Goal: Information Seeking & Learning: Learn about a topic

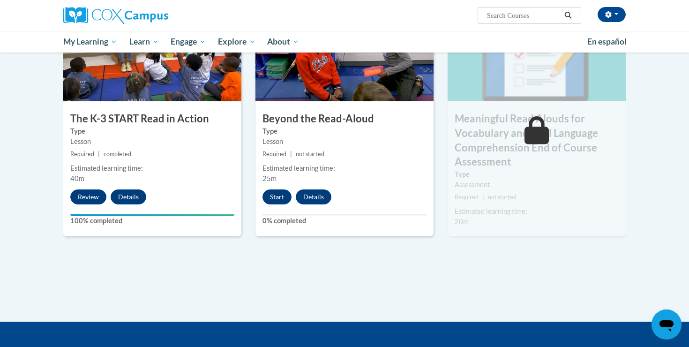
scroll to position [517, 0]
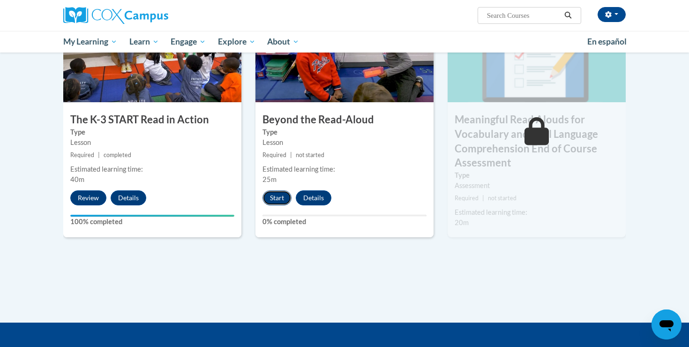
click at [277, 198] on button "Start" at bounding box center [276, 197] width 29 height 15
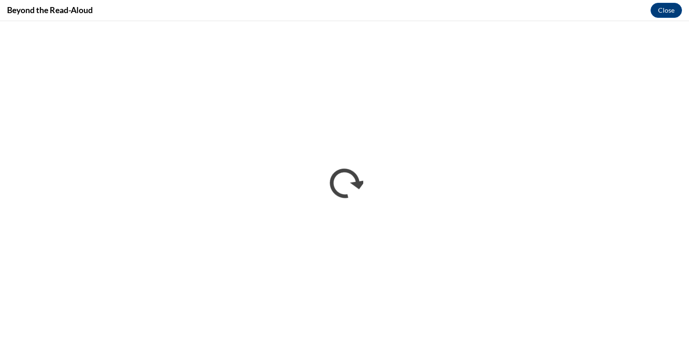
scroll to position [0, 0]
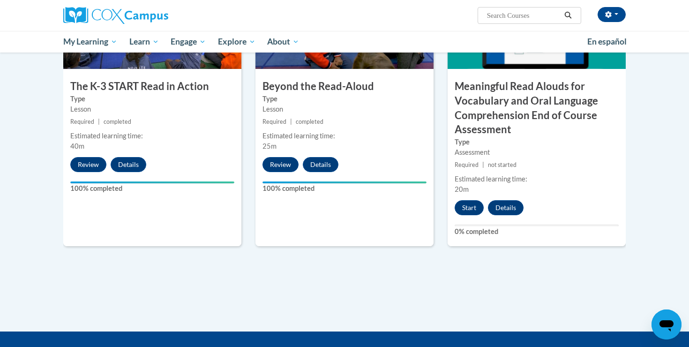
scroll to position [593, 0]
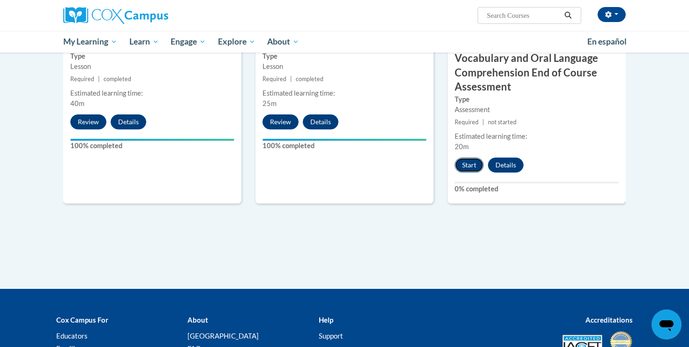
click at [472, 167] on button "Start" at bounding box center [469, 164] width 29 height 15
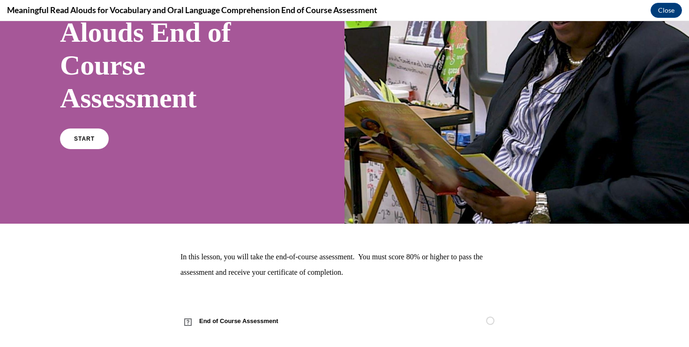
scroll to position [127, 0]
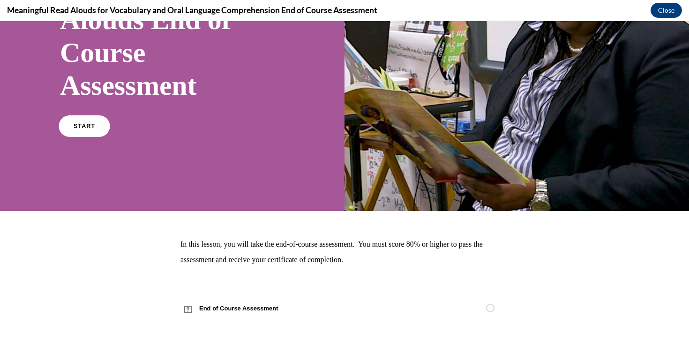
click at [85, 117] on link "START" at bounding box center [84, 126] width 51 height 22
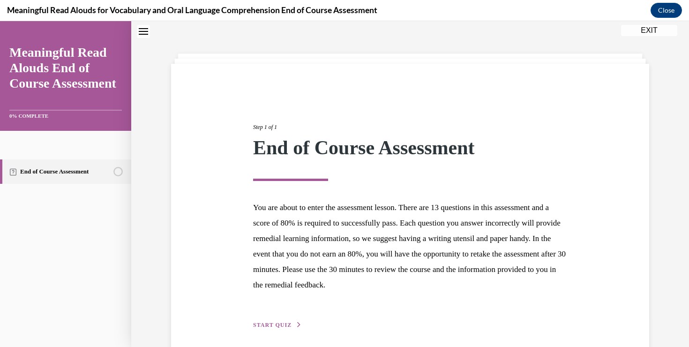
scroll to position [68, 0]
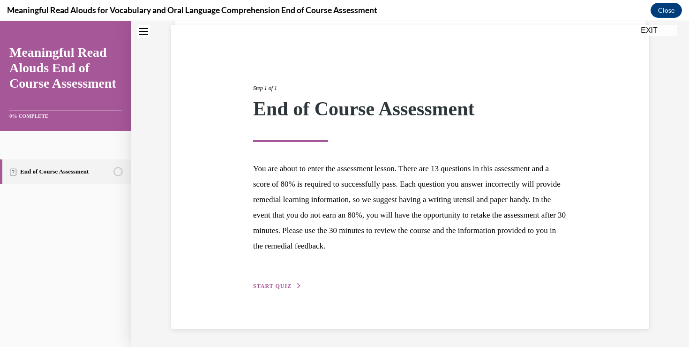
click at [266, 285] on span "START QUIZ" at bounding box center [272, 286] width 38 height 7
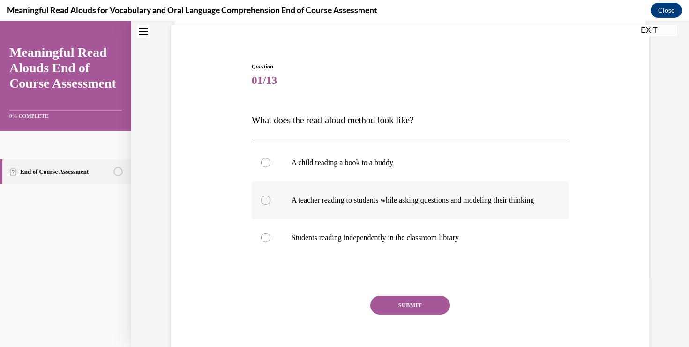
click at [364, 194] on label "A teacher reading to students while asking questions and modeling their thinking" at bounding box center [410, 199] width 317 height 37
click at [270, 195] on input "A teacher reading to students while asking questions and modeling their thinking" at bounding box center [265, 199] width 9 height 9
radio input "true"
click at [291, 321] on div "SUBMIT" at bounding box center [410, 319] width 317 height 47
click at [389, 314] on button "SUBMIT" at bounding box center [410, 305] width 80 height 19
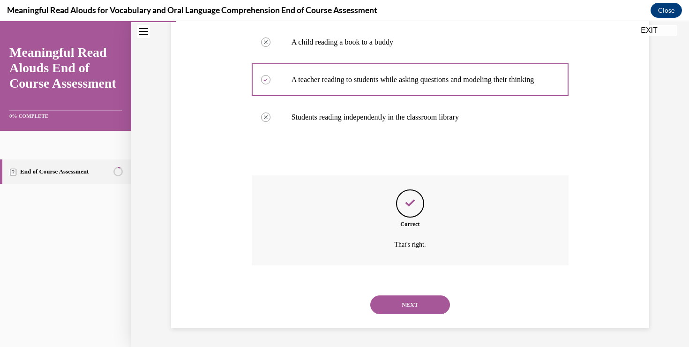
scroll to position [198, 0]
click at [392, 310] on button "NEXT" at bounding box center [410, 304] width 80 height 19
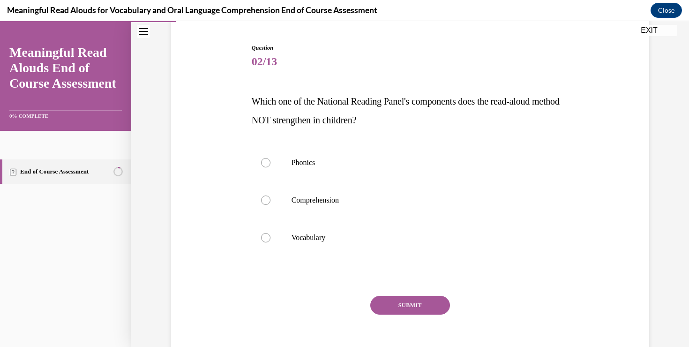
scroll to position [85, 0]
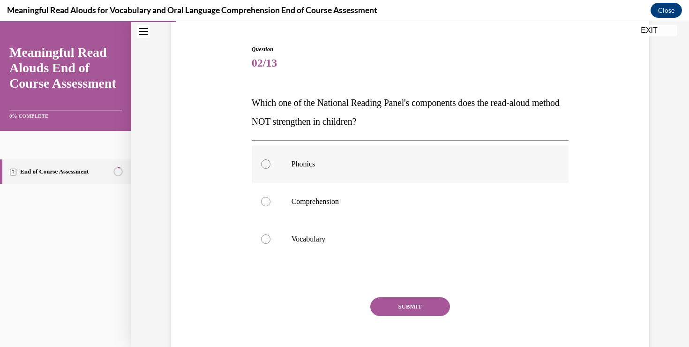
click at [312, 163] on p "Phonics" at bounding box center [418, 163] width 254 height 9
click at [270, 163] on input "Phonics" at bounding box center [265, 163] width 9 height 9
radio input "true"
click at [402, 310] on button "SUBMIT" at bounding box center [410, 306] width 80 height 19
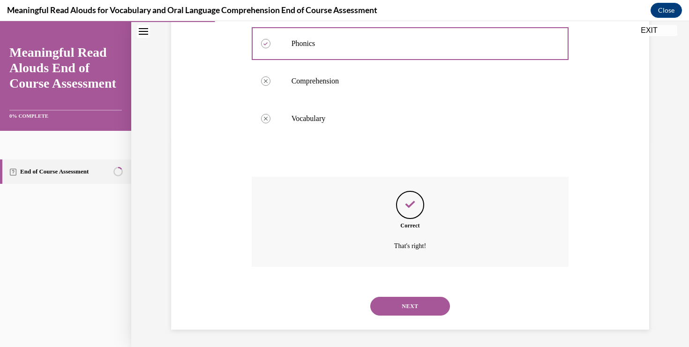
scroll to position [207, 0]
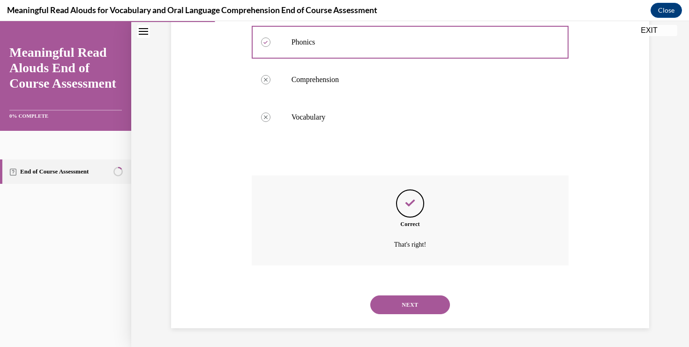
click at [403, 306] on button "NEXT" at bounding box center [410, 304] width 80 height 19
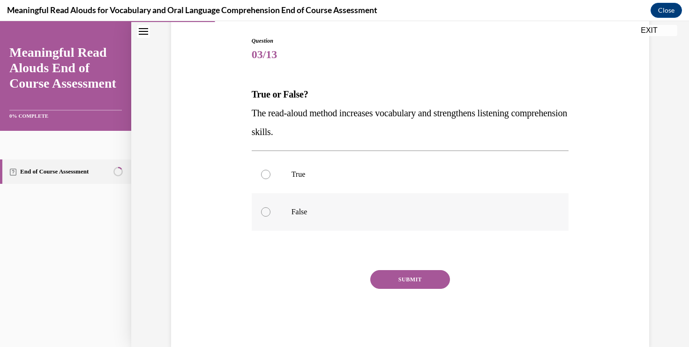
scroll to position [93, 0]
click at [271, 182] on label "True" at bounding box center [410, 174] width 317 height 37
click at [270, 179] on input "True" at bounding box center [265, 174] width 9 height 9
radio input "true"
click at [399, 282] on button "SUBMIT" at bounding box center [410, 279] width 80 height 19
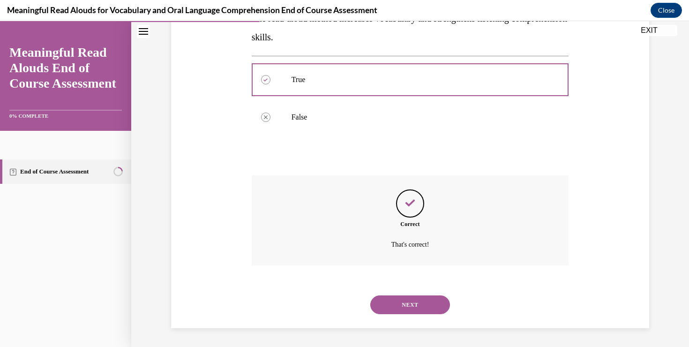
click at [406, 306] on button "NEXT" at bounding box center [410, 304] width 80 height 19
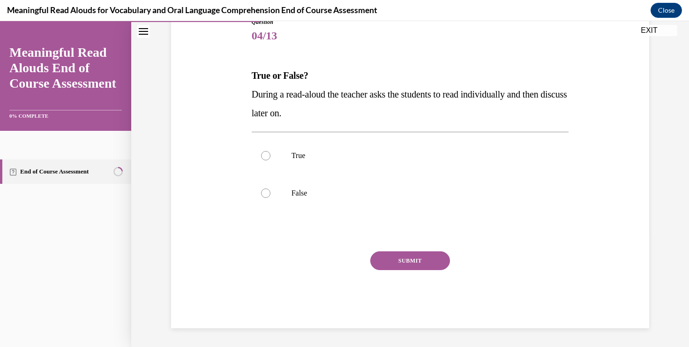
scroll to position [104, 0]
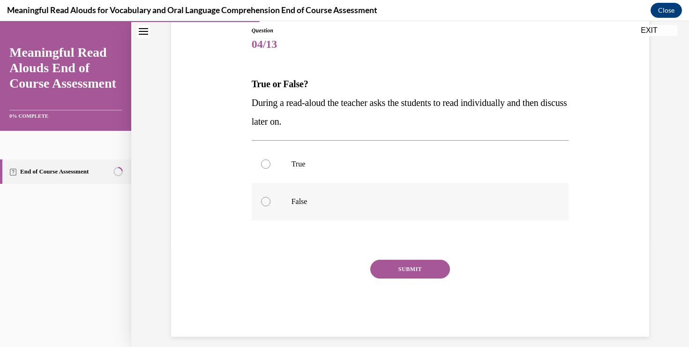
click at [277, 201] on label "False" at bounding box center [410, 201] width 317 height 37
click at [270, 201] on input "False" at bounding box center [265, 201] width 9 height 9
radio input "true"
click at [408, 269] on button "SUBMIT" at bounding box center [410, 269] width 80 height 19
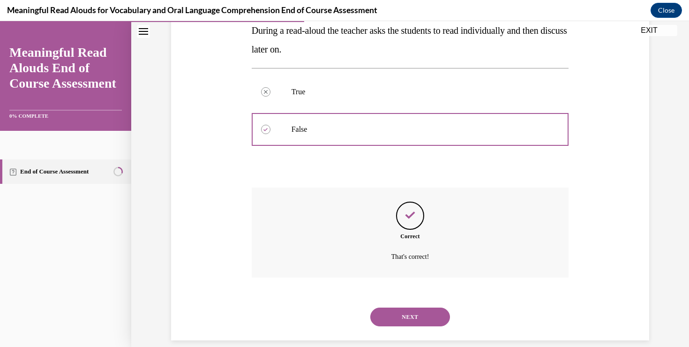
scroll to position [188, 0]
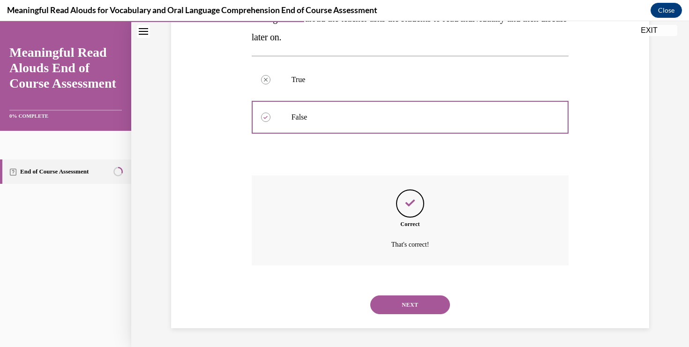
click at [402, 303] on button "NEXT" at bounding box center [410, 304] width 80 height 19
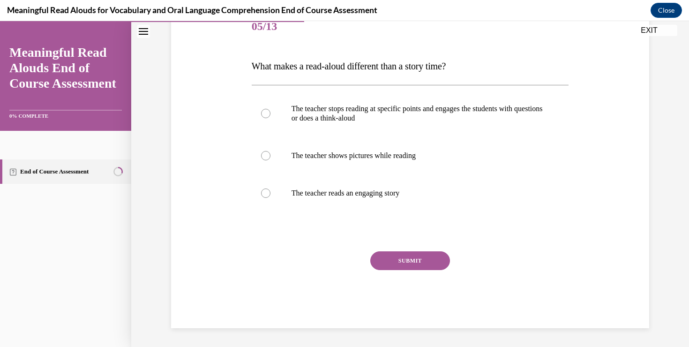
scroll to position [112, 0]
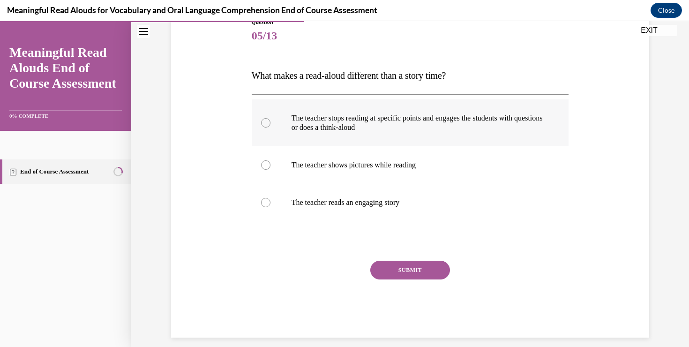
click at [350, 129] on p "The teacher stops reading at specific points and engages the students with ques…" at bounding box center [418, 122] width 254 height 19
click at [270, 127] on input "The teacher stops reading at specific points and engages the students with ques…" at bounding box center [265, 122] width 9 height 9
radio input "true"
click at [403, 272] on button "SUBMIT" at bounding box center [410, 270] width 80 height 19
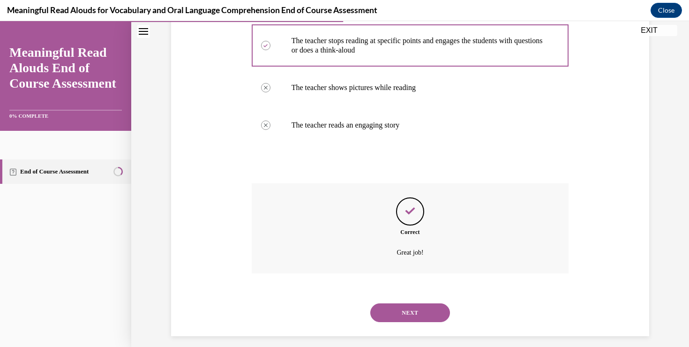
scroll to position [198, 0]
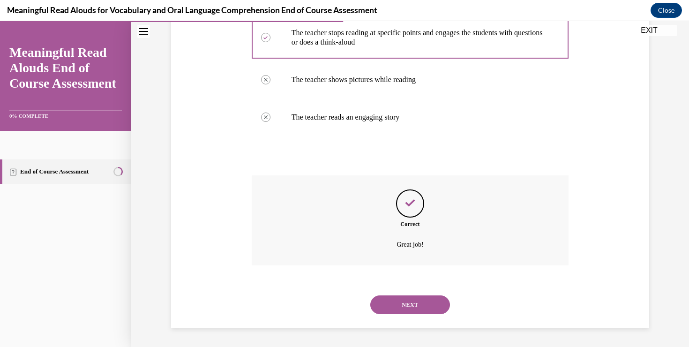
click at [406, 310] on button "NEXT" at bounding box center [410, 304] width 80 height 19
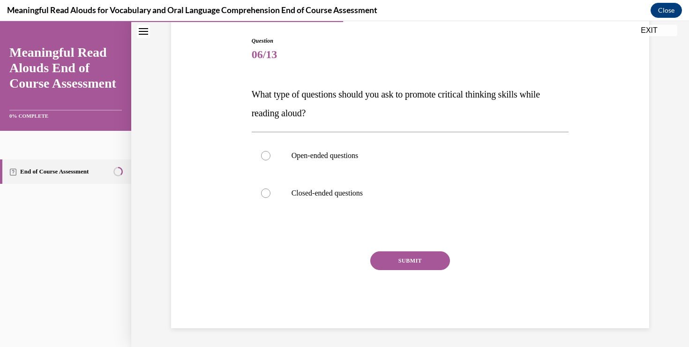
scroll to position [94, 0]
click at [312, 157] on p "Open-ended questions" at bounding box center [418, 155] width 254 height 9
click at [270, 157] on input "Open-ended questions" at bounding box center [265, 155] width 9 height 9
radio input "true"
click at [406, 260] on button "SUBMIT" at bounding box center [410, 260] width 80 height 19
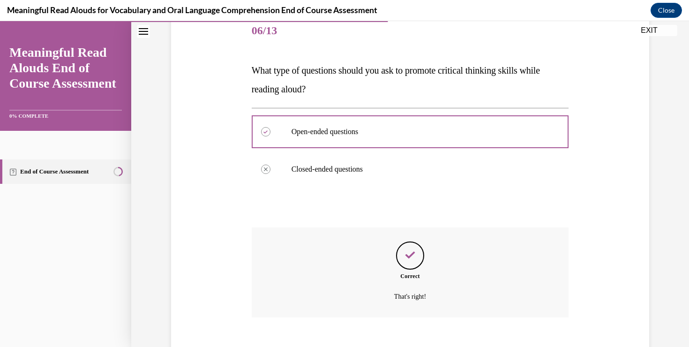
scroll to position [170, 0]
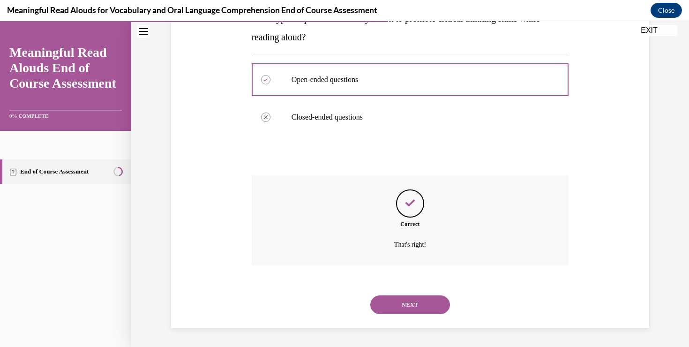
click at [424, 305] on button "NEXT" at bounding box center [410, 304] width 80 height 19
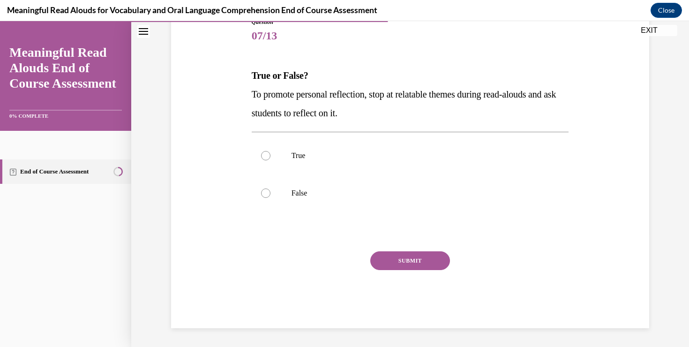
scroll to position [104, 0]
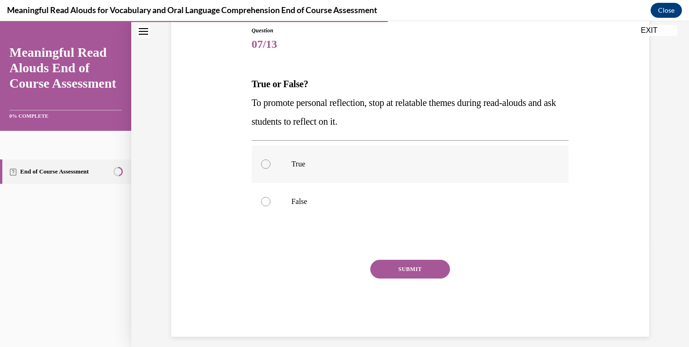
click at [303, 164] on p "True" at bounding box center [418, 163] width 254 height 9
click at [270, 164] on input "True" at bounding box center [265, 163] width 9 height 9
radio input "true"
click at [394, 267] on button "SUBMIT" at bounding box center [410, 269] width 80 height 19
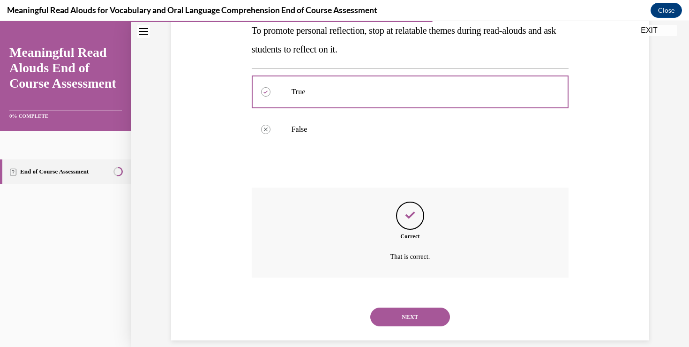
scroll to position [188, 0]
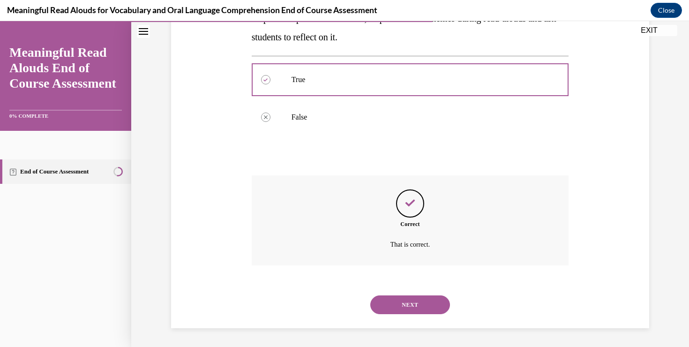
click at [405, 305] on button "NEXT" at bounding box center [410, 304] width 80 height 19
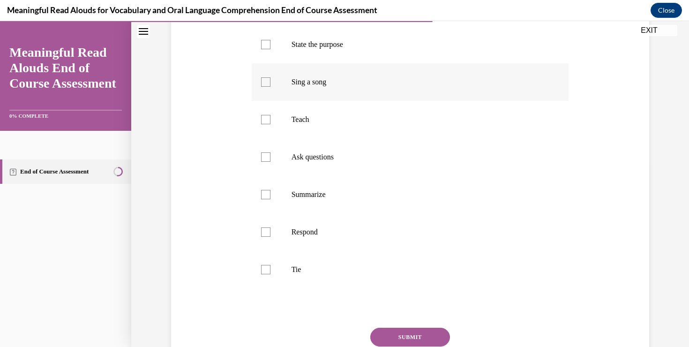
scroll to position [169, 0]
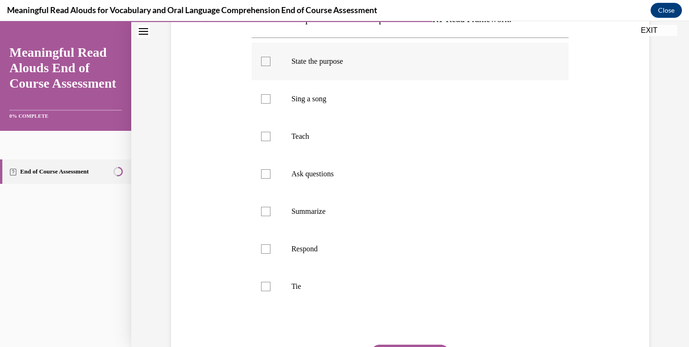
click at [267, 67] on label "State the purpose" at bounding box center [410, 61] width 317 height 37
click at [267, 66] on input "State the purpose" at bounding box center [265, 61] width 9 height 9
checkbox input "true"
click at [267, 100] on div at bounding box center [265, 98] width 9 height 9
click at [267, 100] on input "Sing a song" at bounding box center [265, 98] width 9 height 9
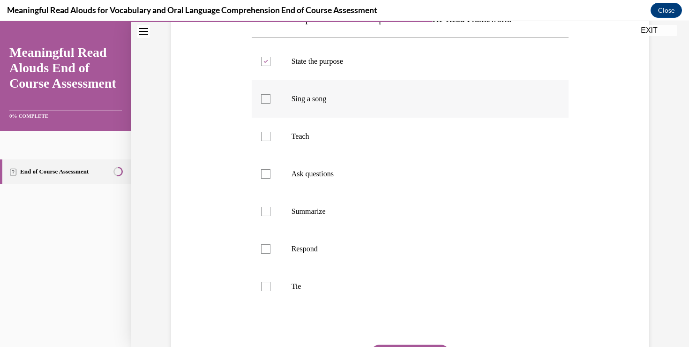
checkbox input "true"
click at [267, 133] on div at bounding box center [265, 136] width 9 height 9
click at [267, 133] on input "Teach" at bounding box center [265, 136] width 9 height 9
checkbox input "true"
click at [266, 168] on label "Ask questions" at bounding box center [410, 173] width 317 height 37
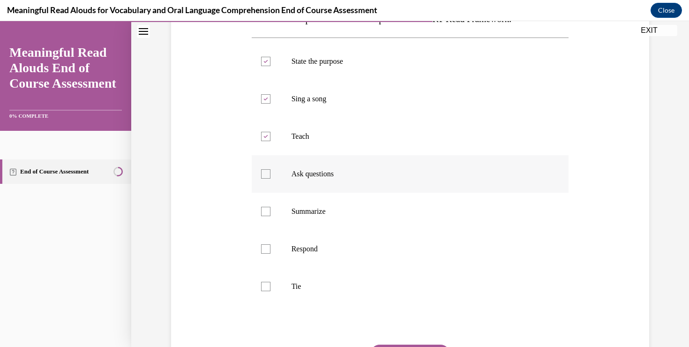
click at [266, 169] on input "Ask questions" at bounding box center [265, 173] width 9 height 9
checkbox input "true"
click at [268, 208] on div at bounding box center [265, 211] width 9 height 9
click at [268, 208] on input "Summarize" at bounding box center [265, 211] width 9 height 9
checkbox input "true"
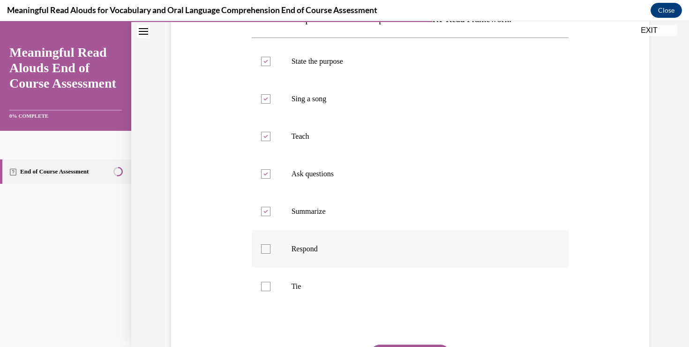
click at [268, 249] on div at bounding box center [265, 248] width 9 height 9
click at [268, 249] on input "Respond" at bounding box center [265, 248] width 9 height 9
checkbox input "true"
click at [269, 287] on div at bounding box center [265, 286] width 9 height 9
click at [269, 287] on input "Tie" at bounding box center [265, 286] width 9 height 9
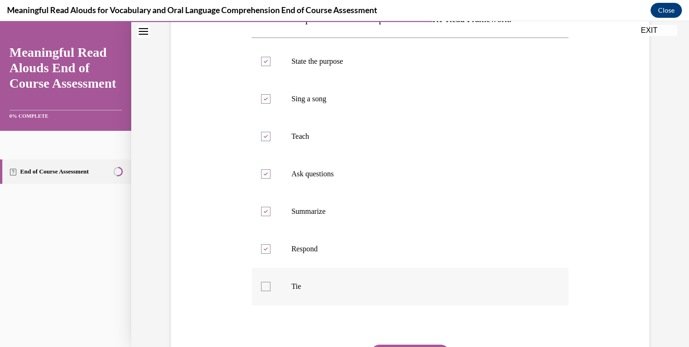
checkbox input "true"
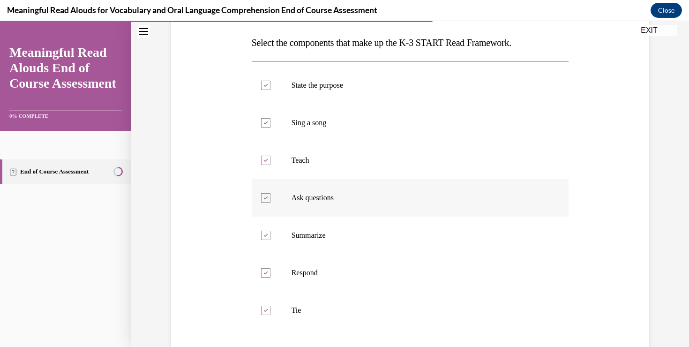
scroll to position [201, 0]
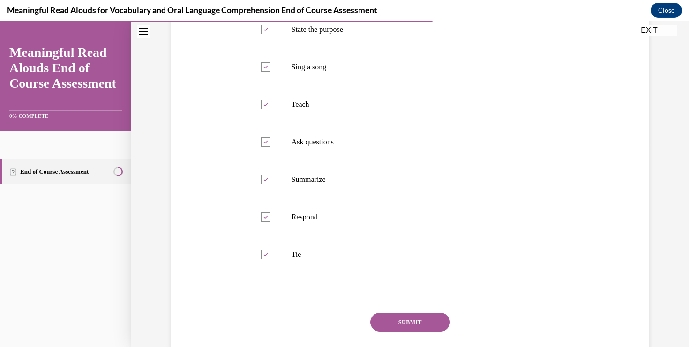
click at [417, 310] on div "Question 08/13 Select the components that make up the K-3 START Read Framework.…" at bounding box center [410, 159] width 317 height 460
click at [412, 320] on button "SUBMIT" at bounding box center [410, 322] width 80 height 19
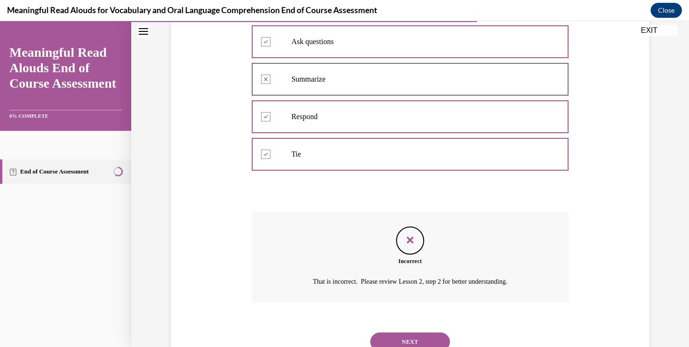
scroll to position [338, 0]
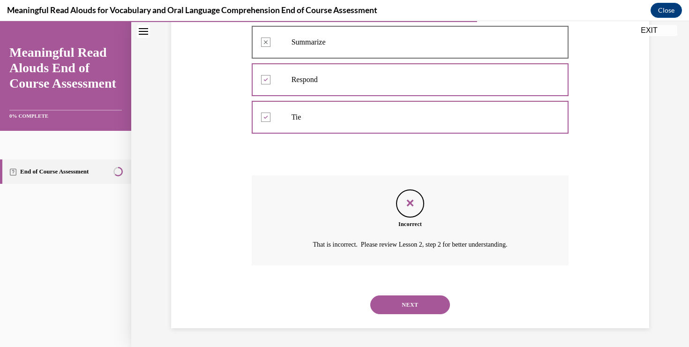
click at [403, 311] on button "NEXT" at bounding box center [410, 304] width 80 height 19
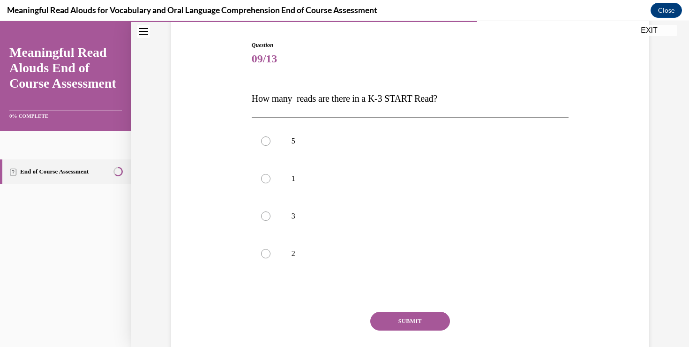
scroll to position [91, 0]
click at [283, 221] on label "3" at bounding box center [410, 213] width 317 height 37
click at [270, 219] on input "3" at bounding box center [265, 213] width 9 height 9
radio input "true"
click at [416, 319] on button "SUBMIT" at bounding box center [410, 319] width 80 height 19
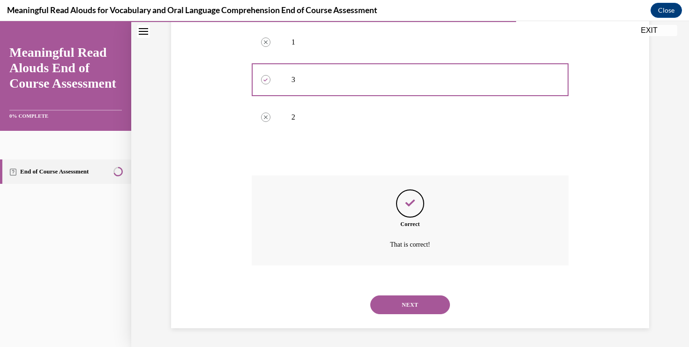
click at [401, 311] on button "NEXT" at bounding box center [410, 304] width 80 height 19
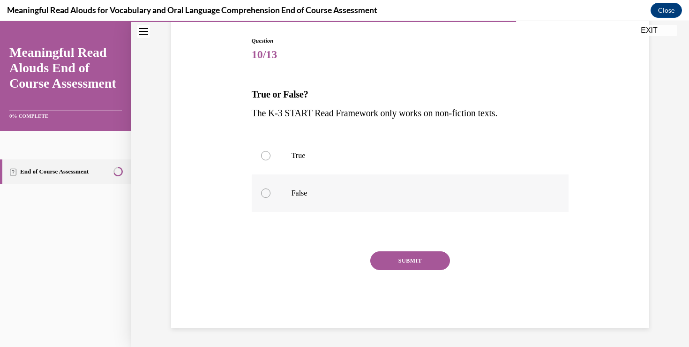
click at [279, 187] on label "False" at bounding box center [410, 192] width 317 height 37
click at [270, 188] on input "False" at bounding box center [265, 192] width 9 height 9
radio input "true"
click at [395, 259] on button "SUBMIT" at bounding box center [410, 260] width 80 height 19
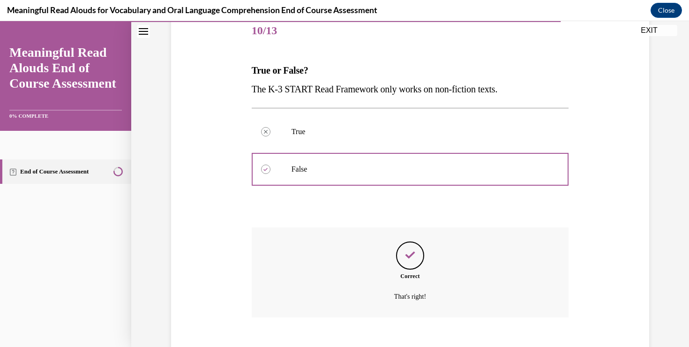
scroll to position [170, 0]
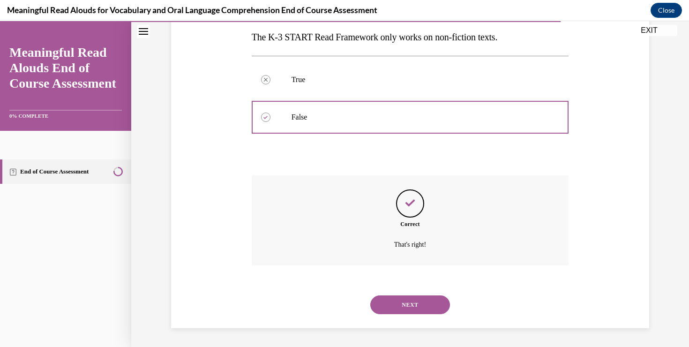
click at [408, 303] on button "NEXT" at bounding box center [410, 304] width 80 height 19
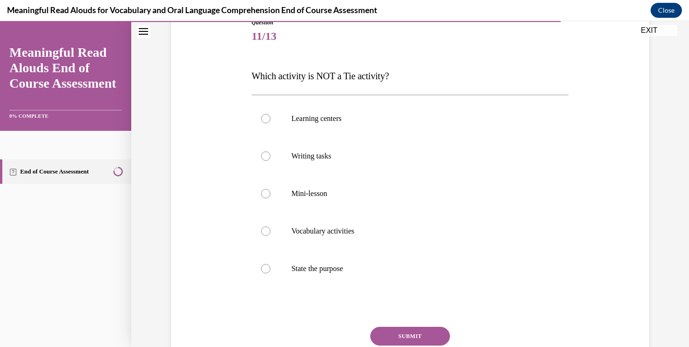
scroll to position [109, 0]
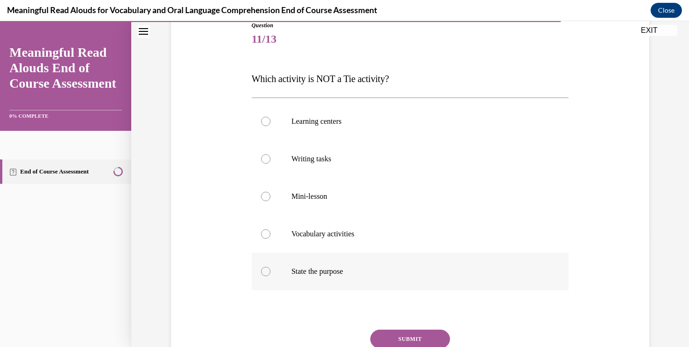
click at [321, 267] on p "State the purpose" at bounding box center [418, 271] width 254 height 9
click at [270, 267] on input "State the purpose" at bounding box center [265, 271] width 9 height 9
radio input "true"
click at [400, 333] on button "SUBMIT" at bounding box center [410, 338] width 80 height 19
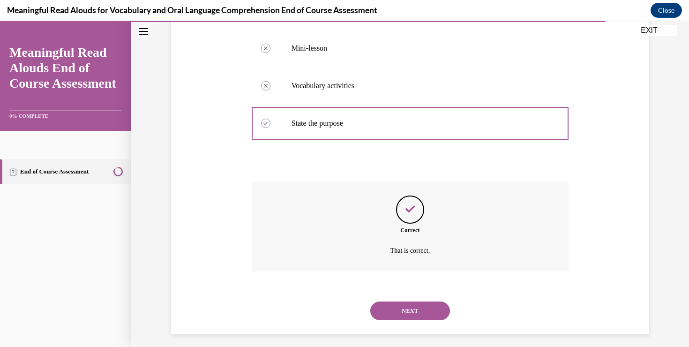
scroll to position [263, 0]
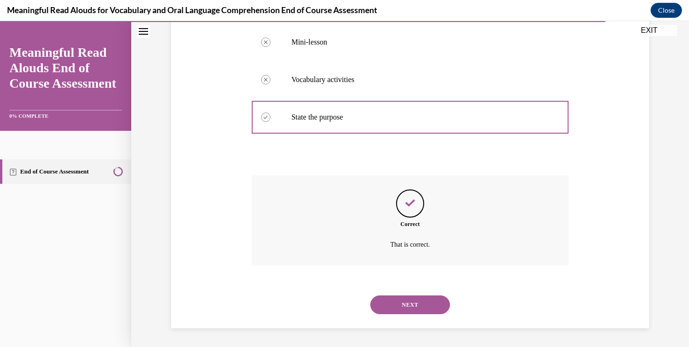
click at [409, 303] on button "NEXT" at bounding box center [410, 304] width 80 height 19
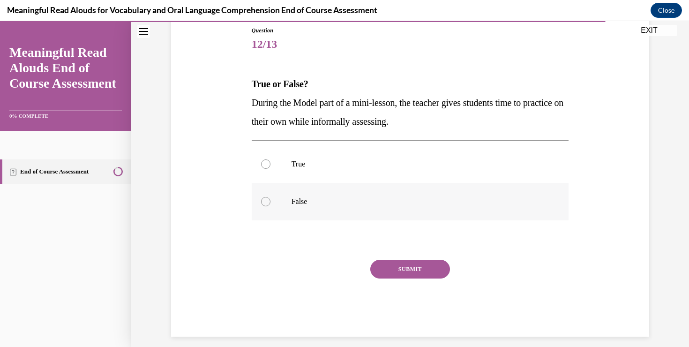
click at [278, 199] on label "False" at bounding box center [410, 201] width 317 height 37
click at [270, 199] on input "False" at bounding box center [265, 201] width 9 height 9
radio input "true"
click at [408, 268] on button "SUBMIT" at bounding box center [410, 269] width 80 height 19
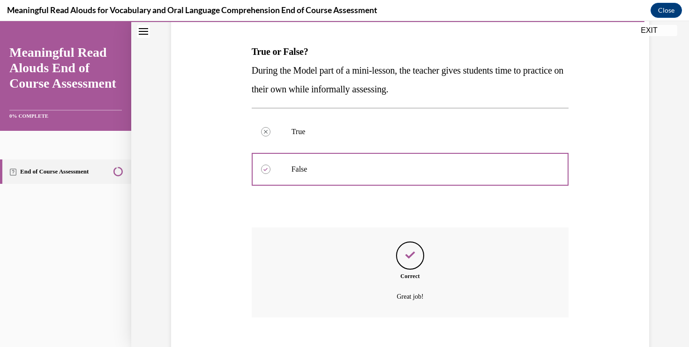
scroll to position [188, 0]
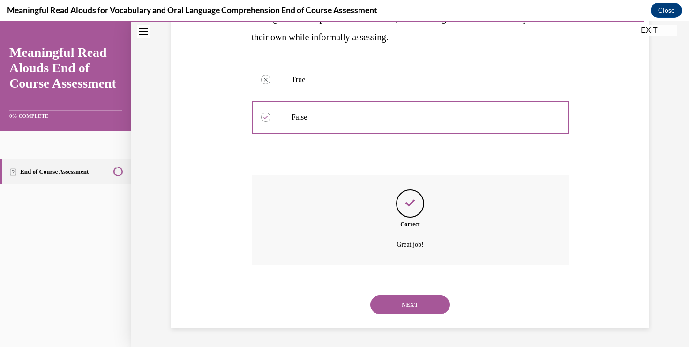
click at [394, 301] on button "NEXT" at bounding box center [410, 304] width 80 height 19
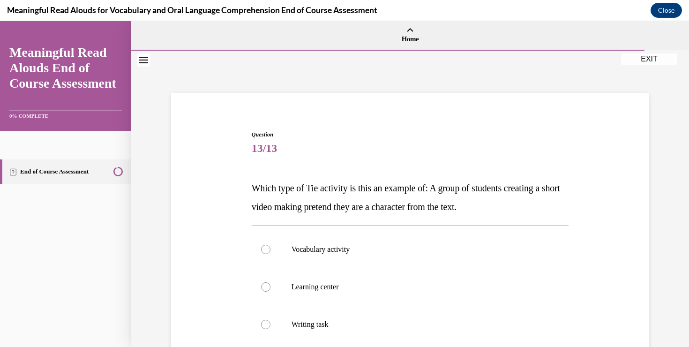
scroll to position [107, 0]
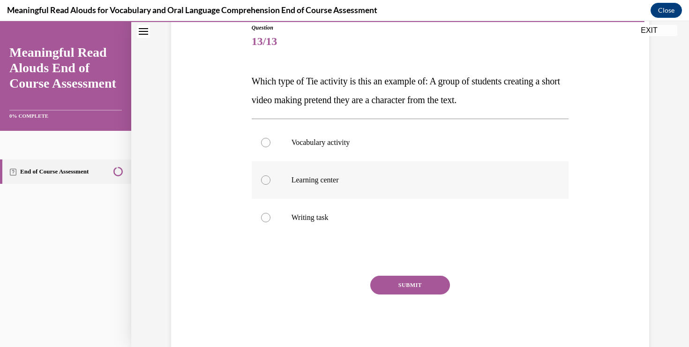
click at [321, 185] on label "Learning center" at bounding box center [410, 179] width 317 height 37
click at [270, 185] on input "Learning center" at bounding box center [265, 179] width 9 height 9
radio input "true"
click at [406, 281] on button "SUBMIT" at bounding box center [410, 285] width 80 height 19
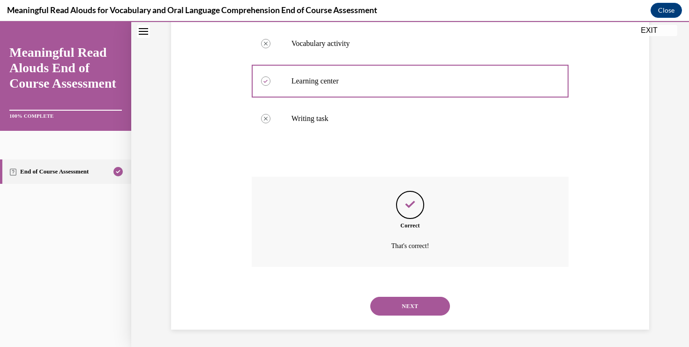
scroll to position [207, 0]
click at [396, 303] on button "NEXT" at bounding box center [410, 304] width 80 height 19
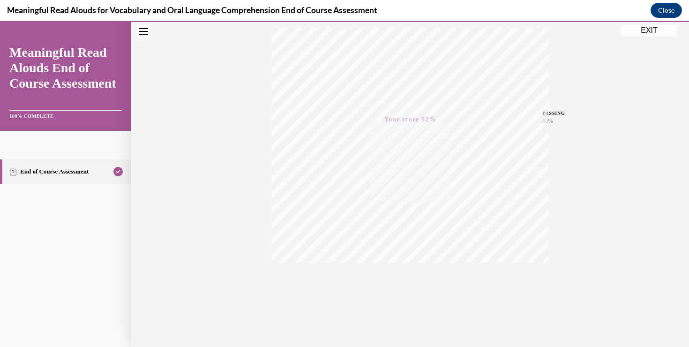
scroll to position [154, 0]
click at [634, 33] on button "EXIT" at bounding box center [649, 30] width 56 height 11
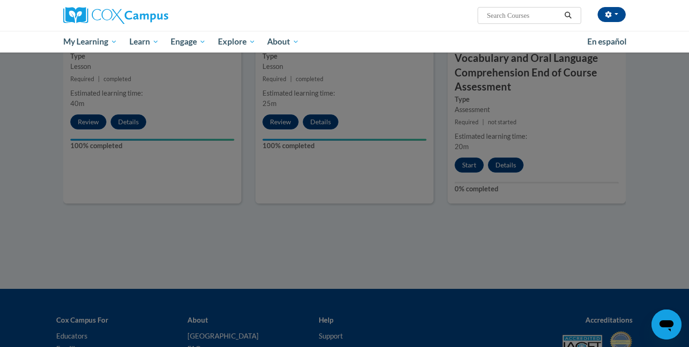
click at [445, 249] on div at bounding box center [344, 173] width 689 height 347
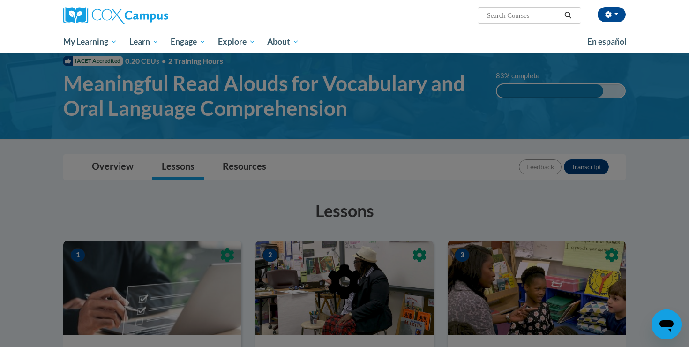
scroll to position [26, 0]
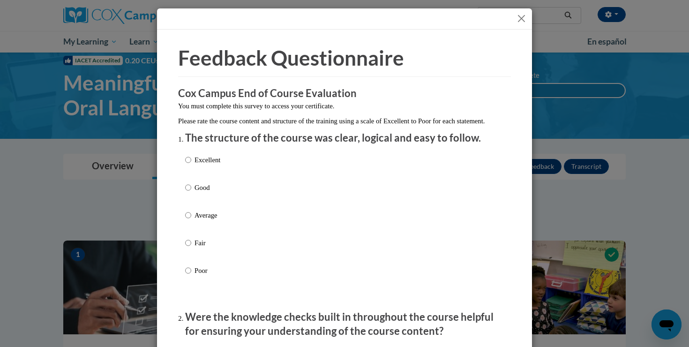
click at [516, 19] on button "Close" at bounding box center [521, 19] width 12 height 12
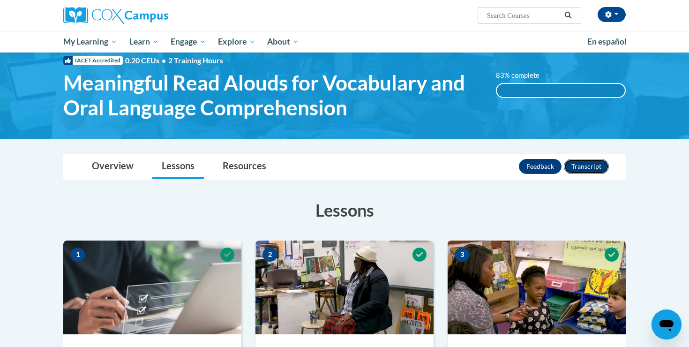
click at [586, 164] on button "Transcript" at bounding box center [586, 166] width 45 height 15
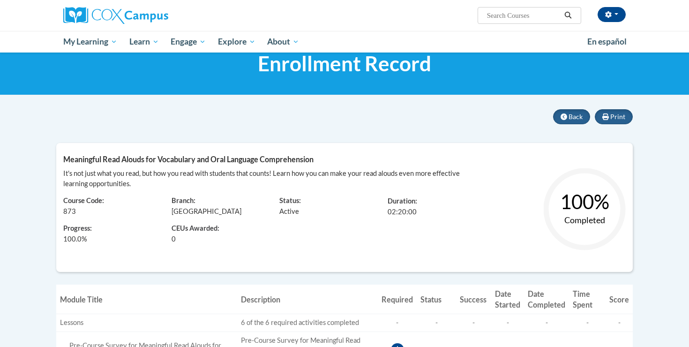
scroll to position [37, 0]
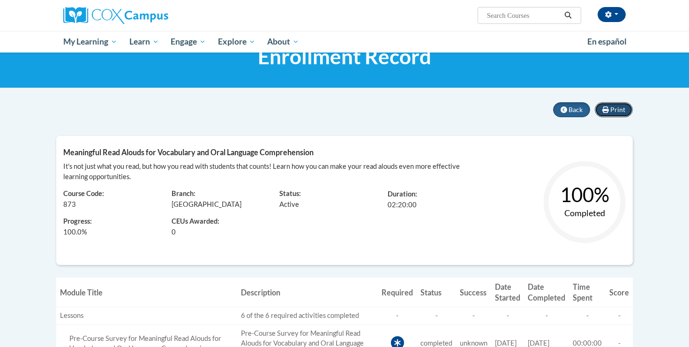
click at [606, 107] on icon at bounding box center [605, 109] width 7 height 7
